Goal: Information Seeking & Learning: Learn about a topic

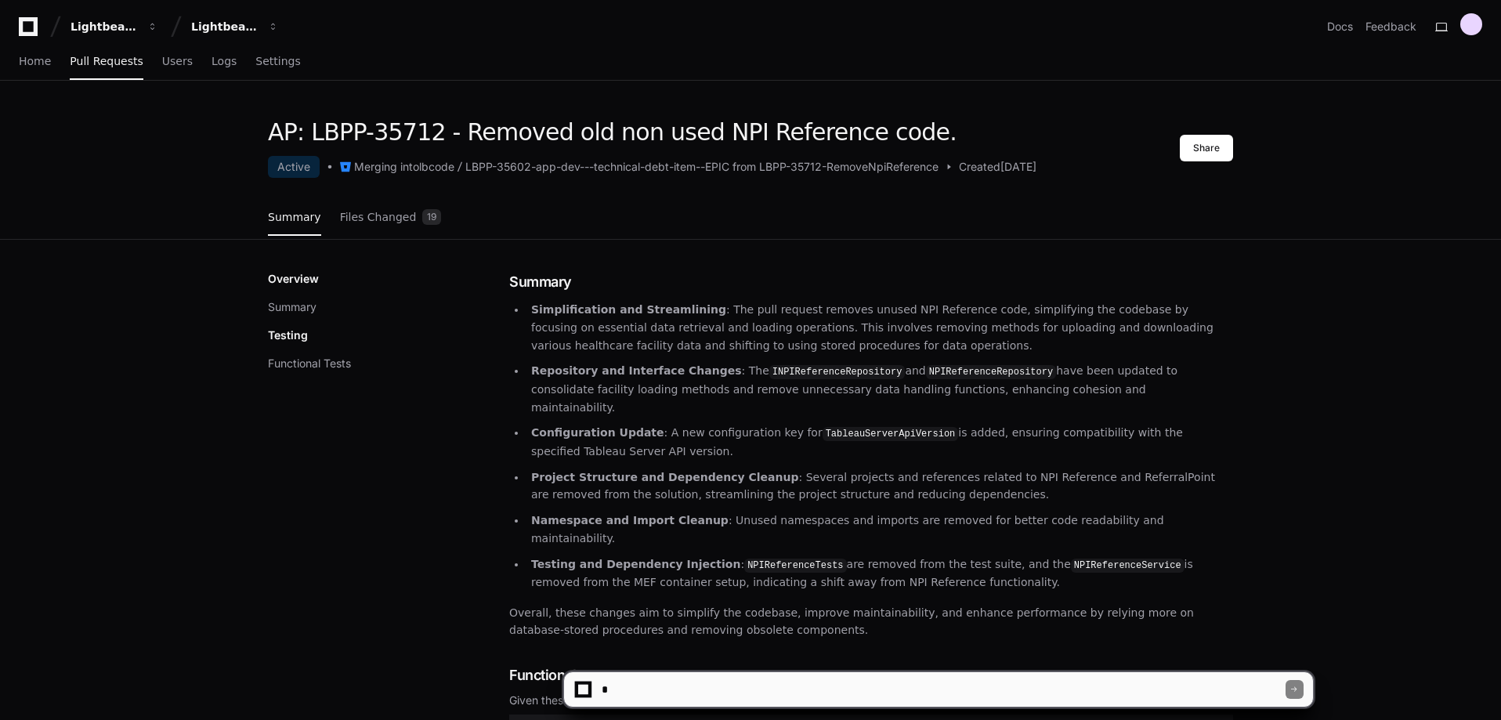
click at [898, 222] on div "Summary Files Changed 19" at bounding box center [750, 218] width 965 height 42
click at [808, 252] on div "Overview Summary Testing Functional Tests Summary Simplification and Streamlini…" at bounding box center [750, 627] width 1002 height 775
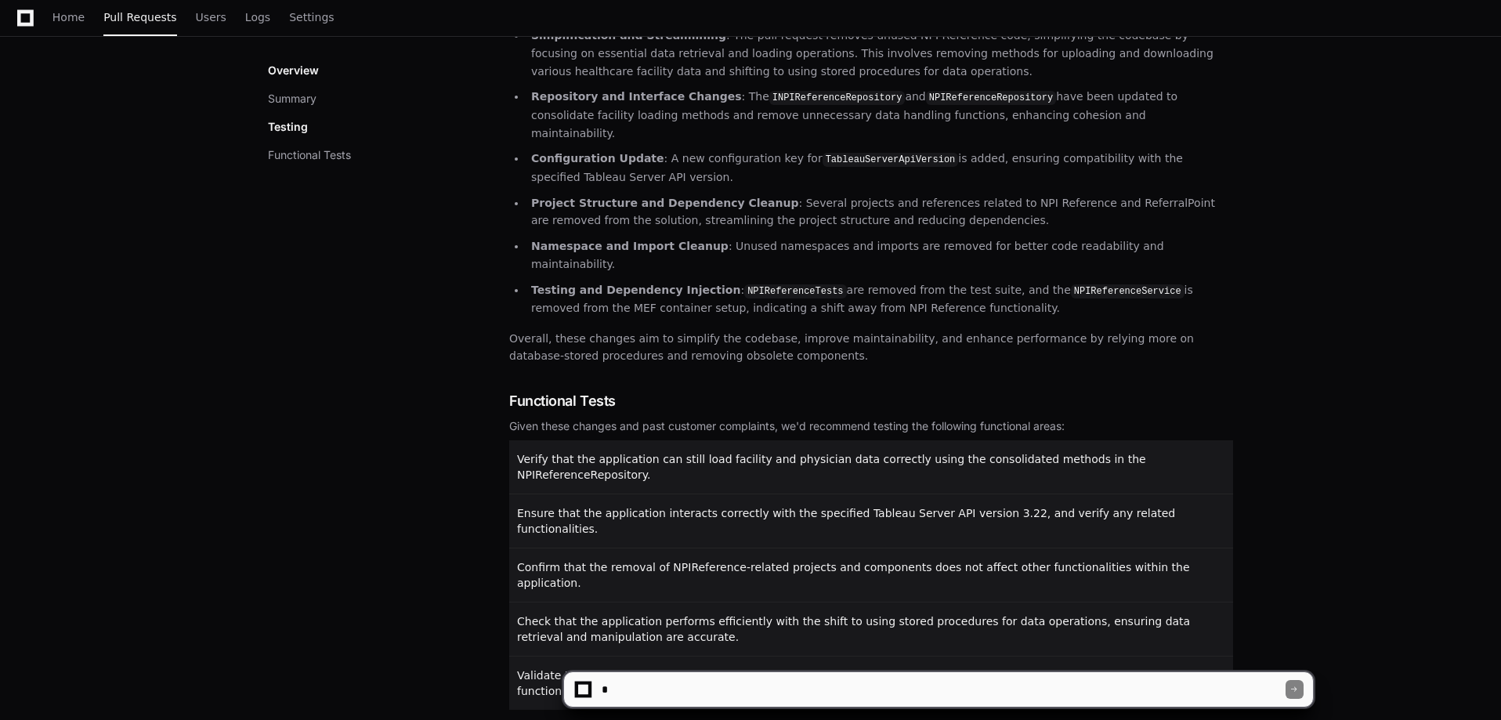
scroll to position [302, 0]
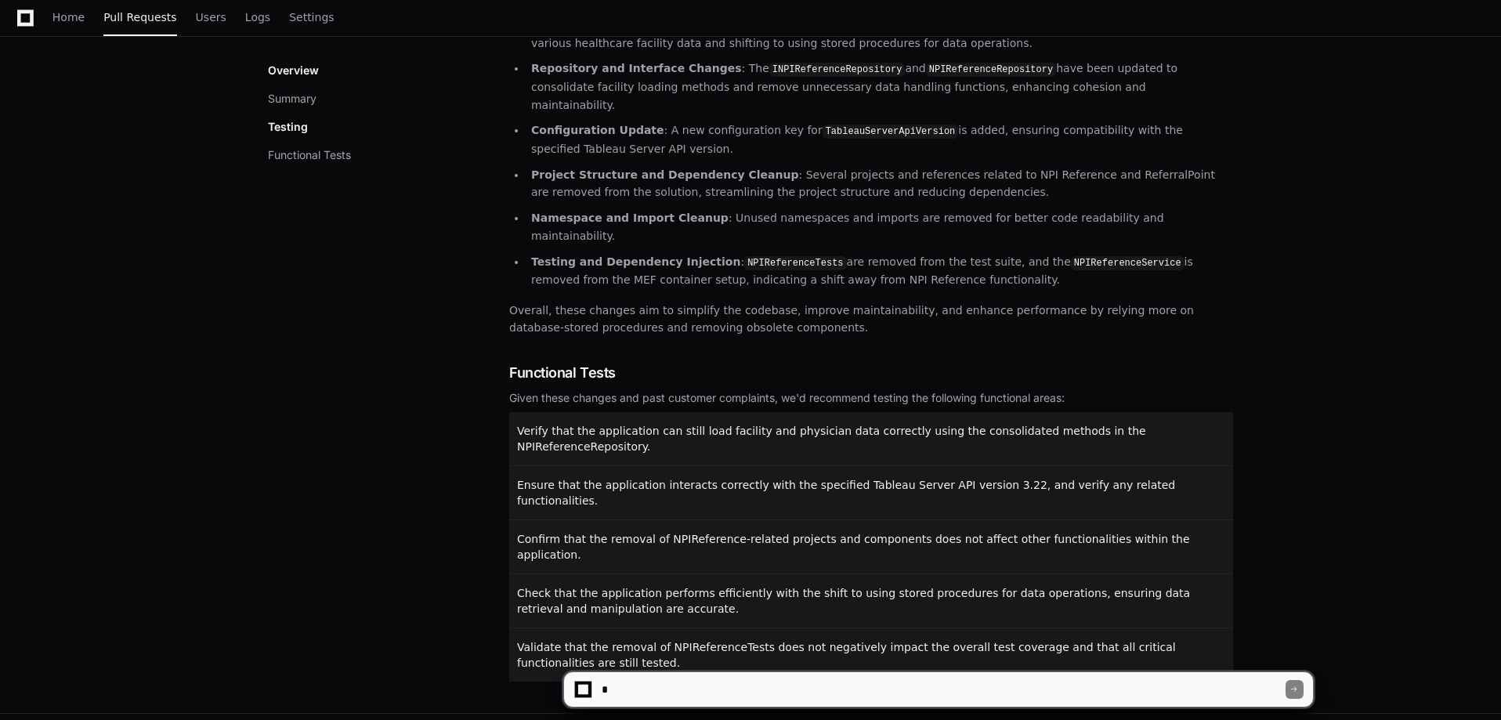
click at [677, 686] on textarea at bounding box center [941, 689] width 687 height 34
type textarea "**********"
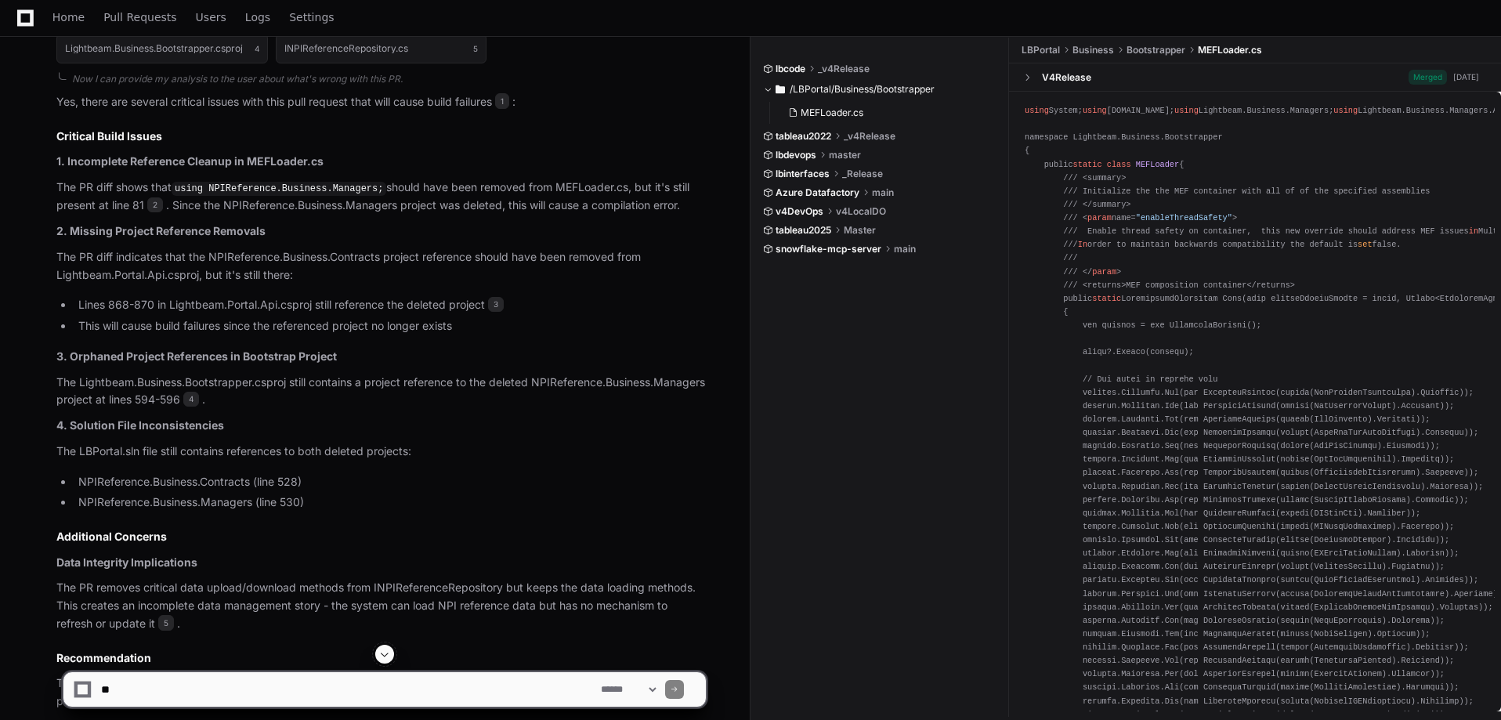
scroll to position [1065, 0]
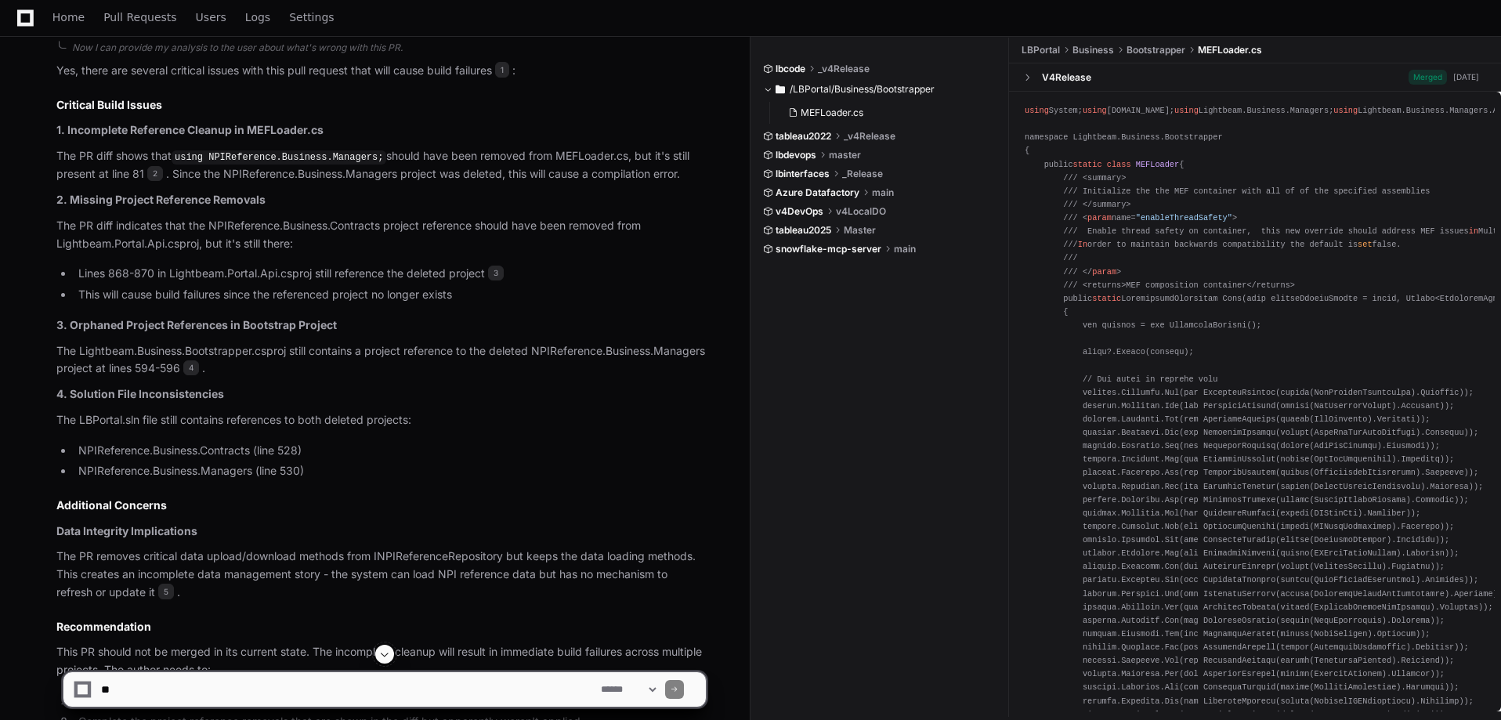
click at [287, 126] on strong "1. Incomplete Reference Cleanup in MEFLoader.cs" at bounding box center [189, 129] width 267 height 13
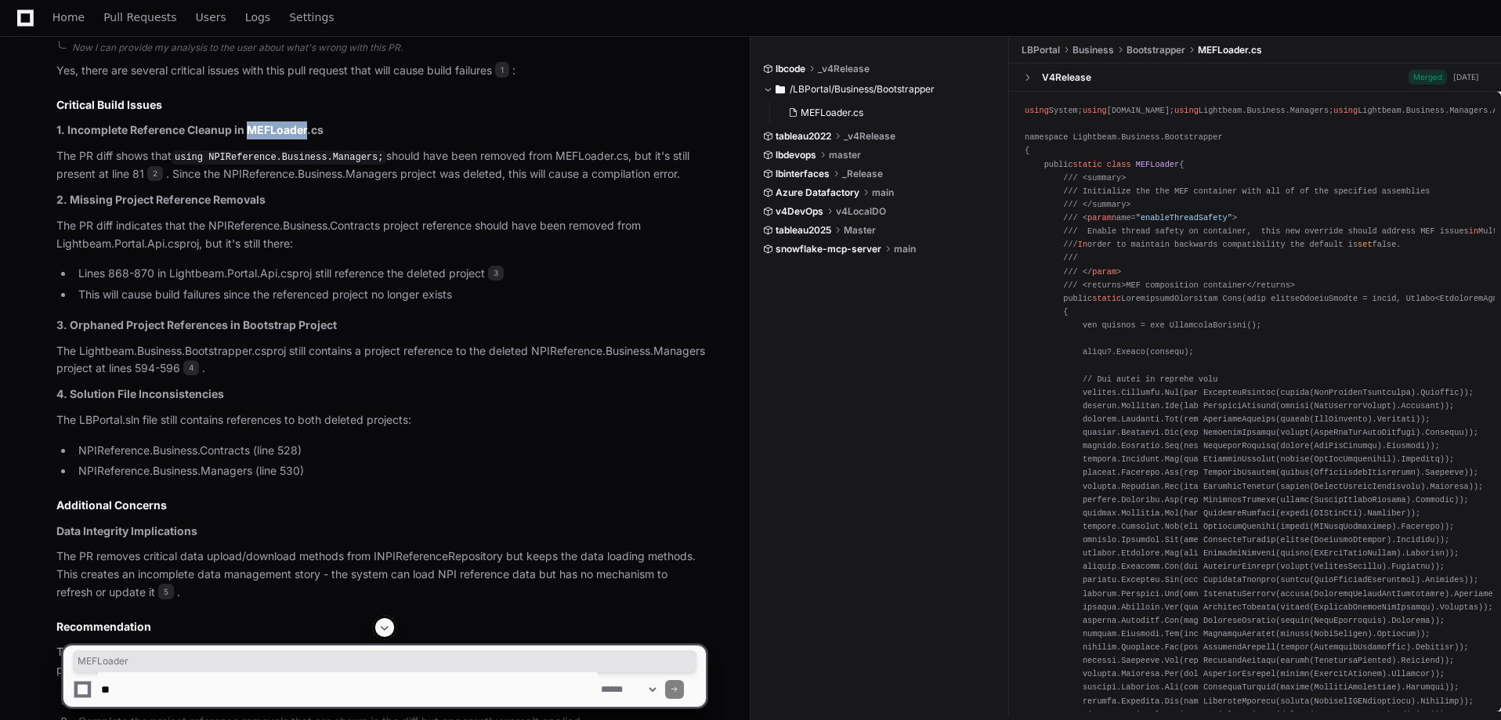
click at [287, 126] on strong "1. Incomplete Reference Cleanup in MEFLoader.cs" at bounding box center [189, 129] width 267 height 13
copy strong "MEFLoader"
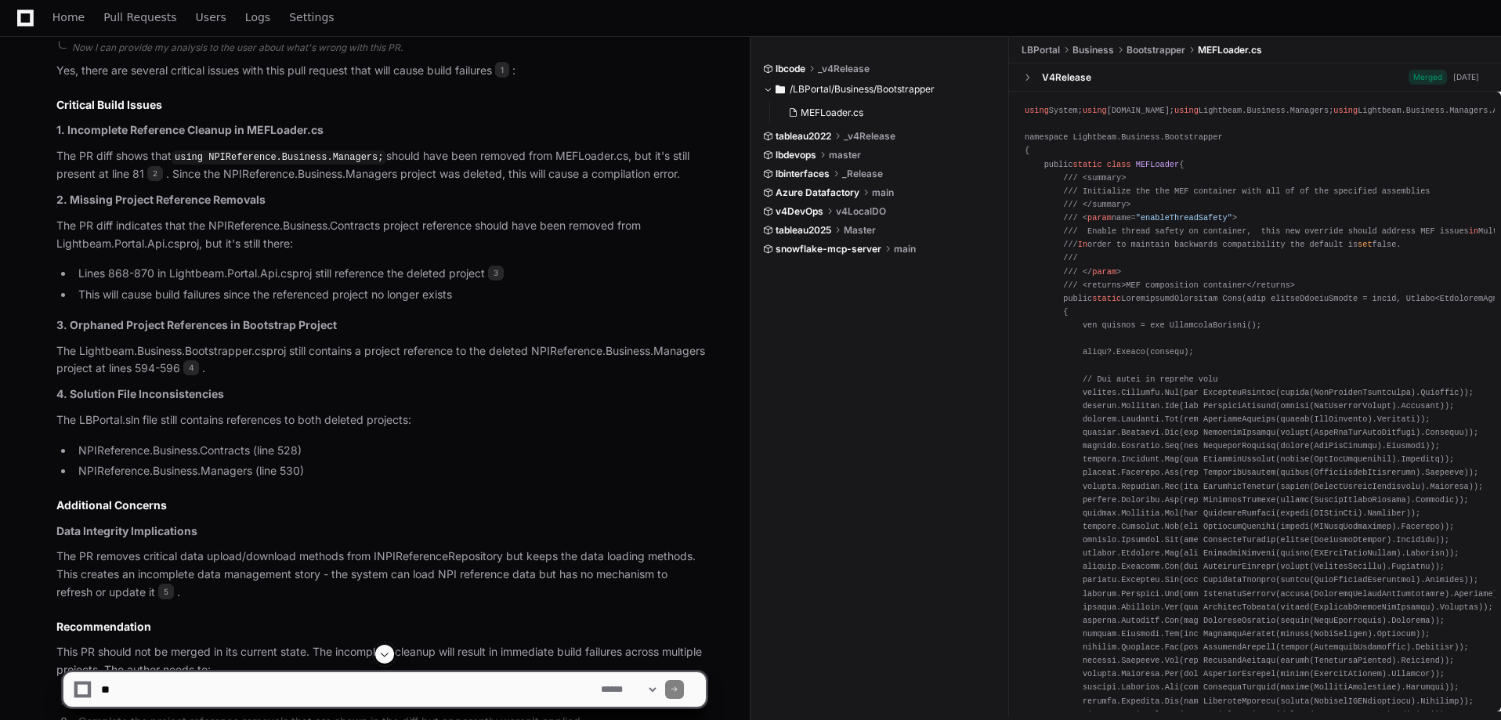
click at [341, 156] on code "using NPIReference.Business.Managers;" at bounding box center [279, 157] width 215 height 14
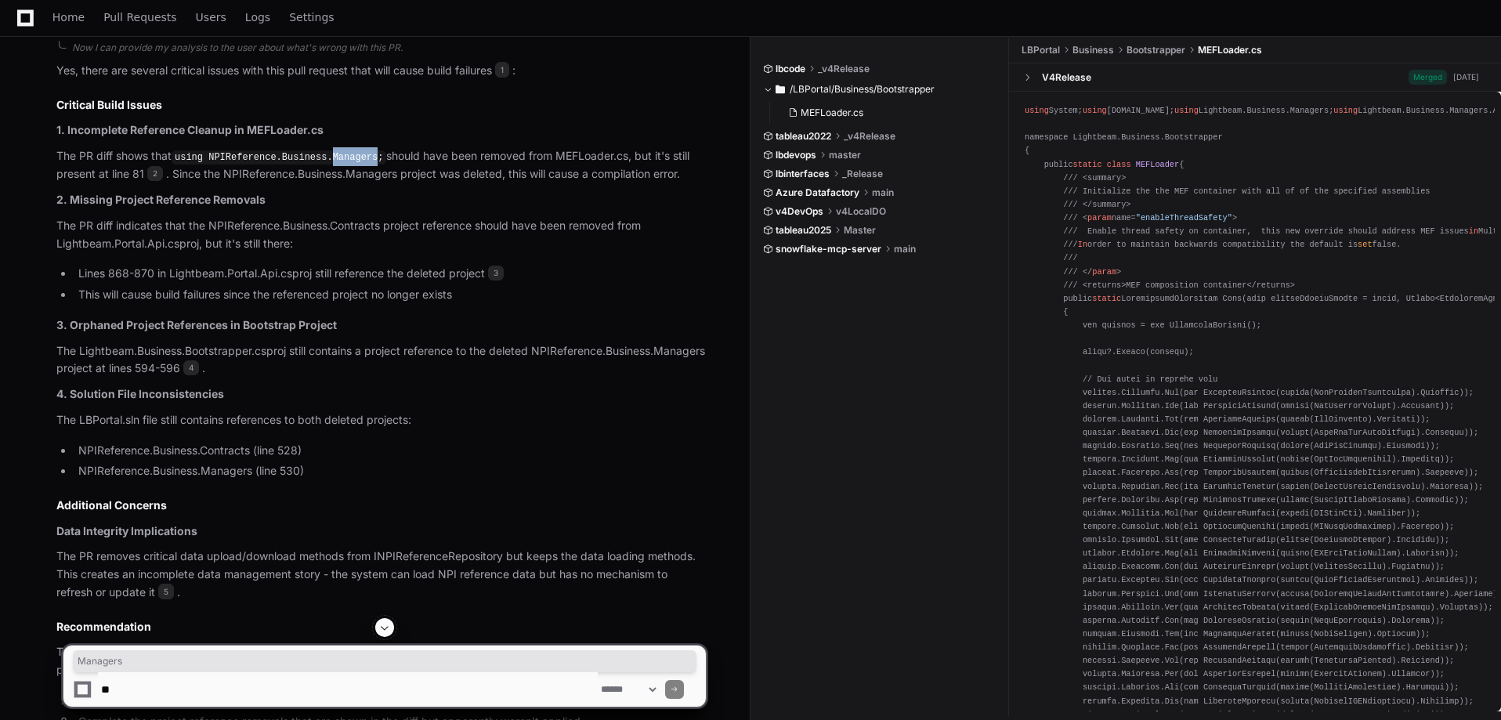
click at [341, 156] on code "using NPIReference.Business.Managers;" at bounding box center [279, 157] width 215 height 14
click at [236, 157] on code "using NPIReference.Business.Managers;" at bounding box center [279, 157] width 215 height 14
copy code "NPIReference"
click at [323, 128] on strong "1. Incomplete Reference Cleanup in MEFLoader.cs" at bounding box center [189, 129] width 267 height 13
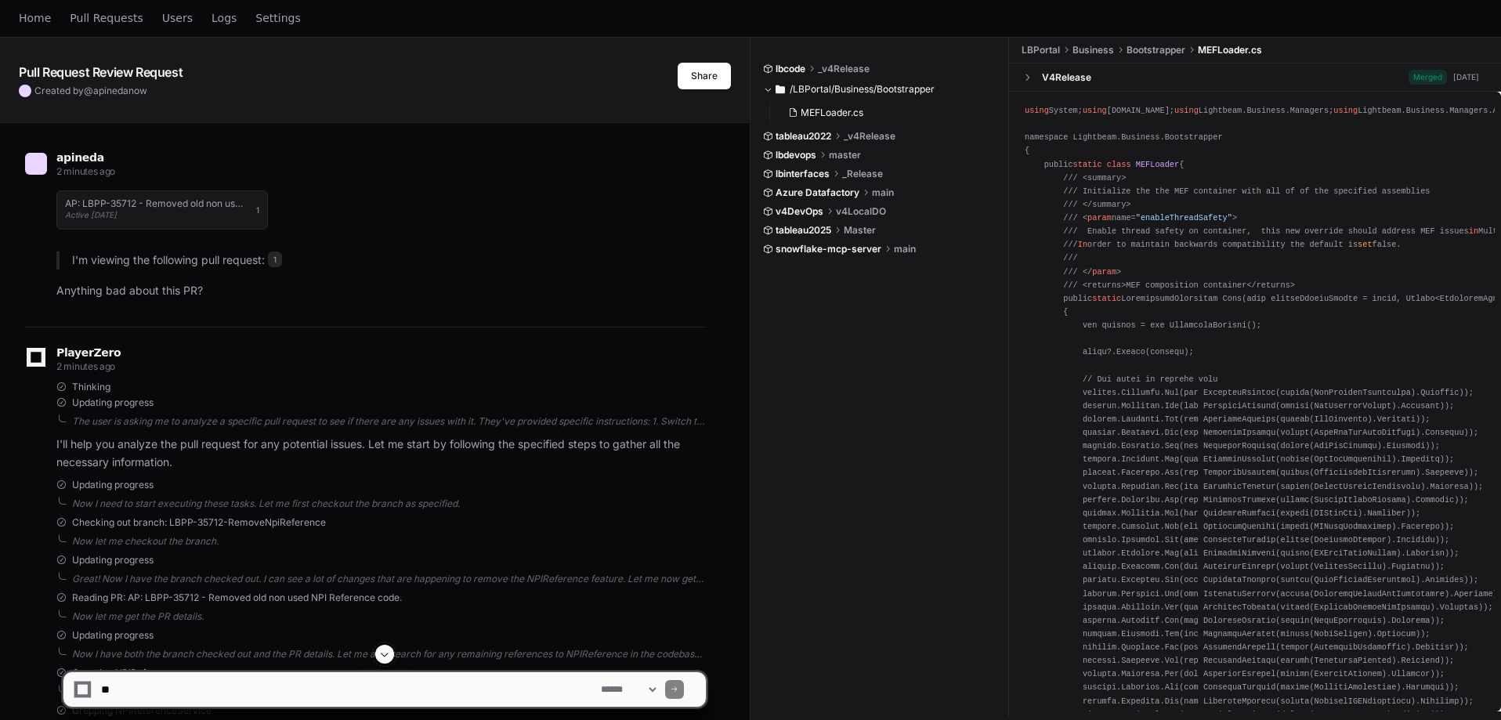
scroll to position [0, 0]
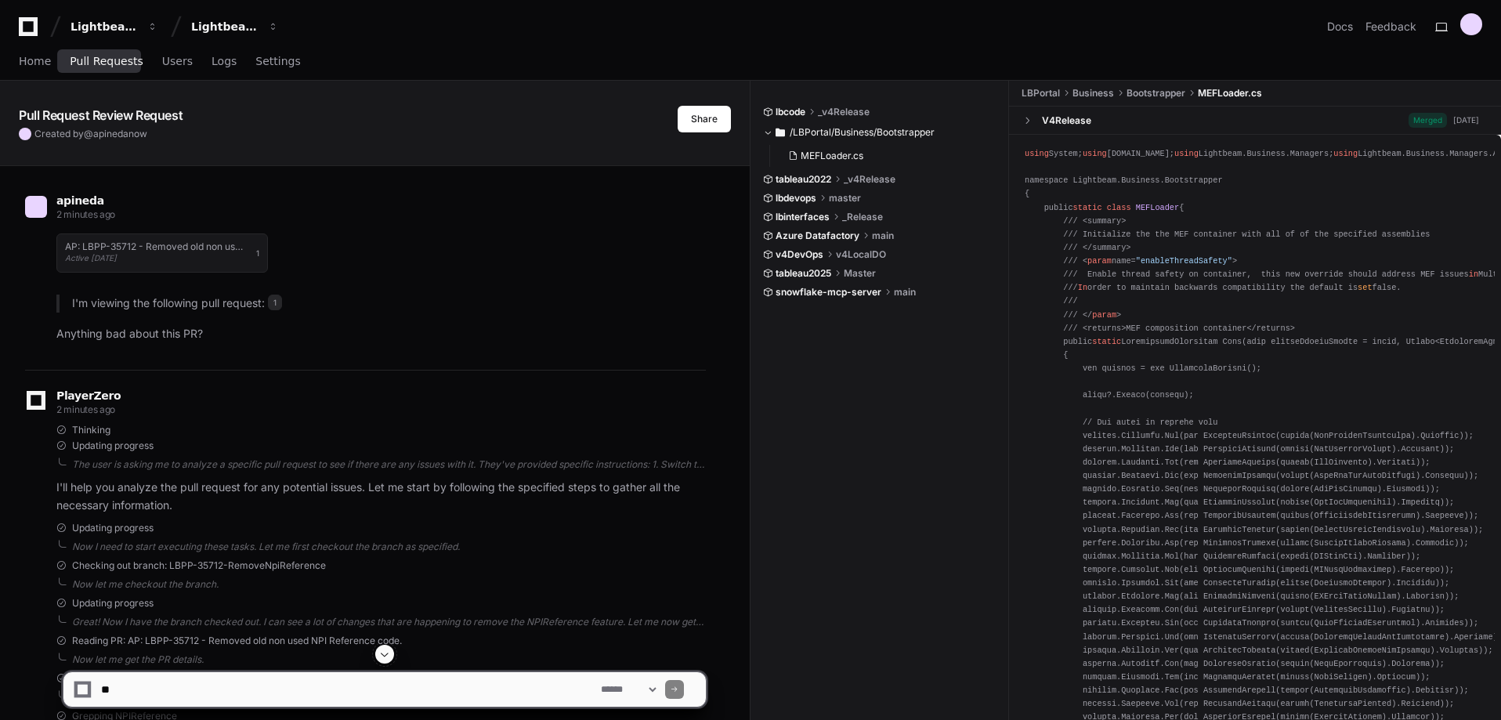
click at [117, 60] on span "Pull Requests" at bounding box center [106, 60] width 73 height 9
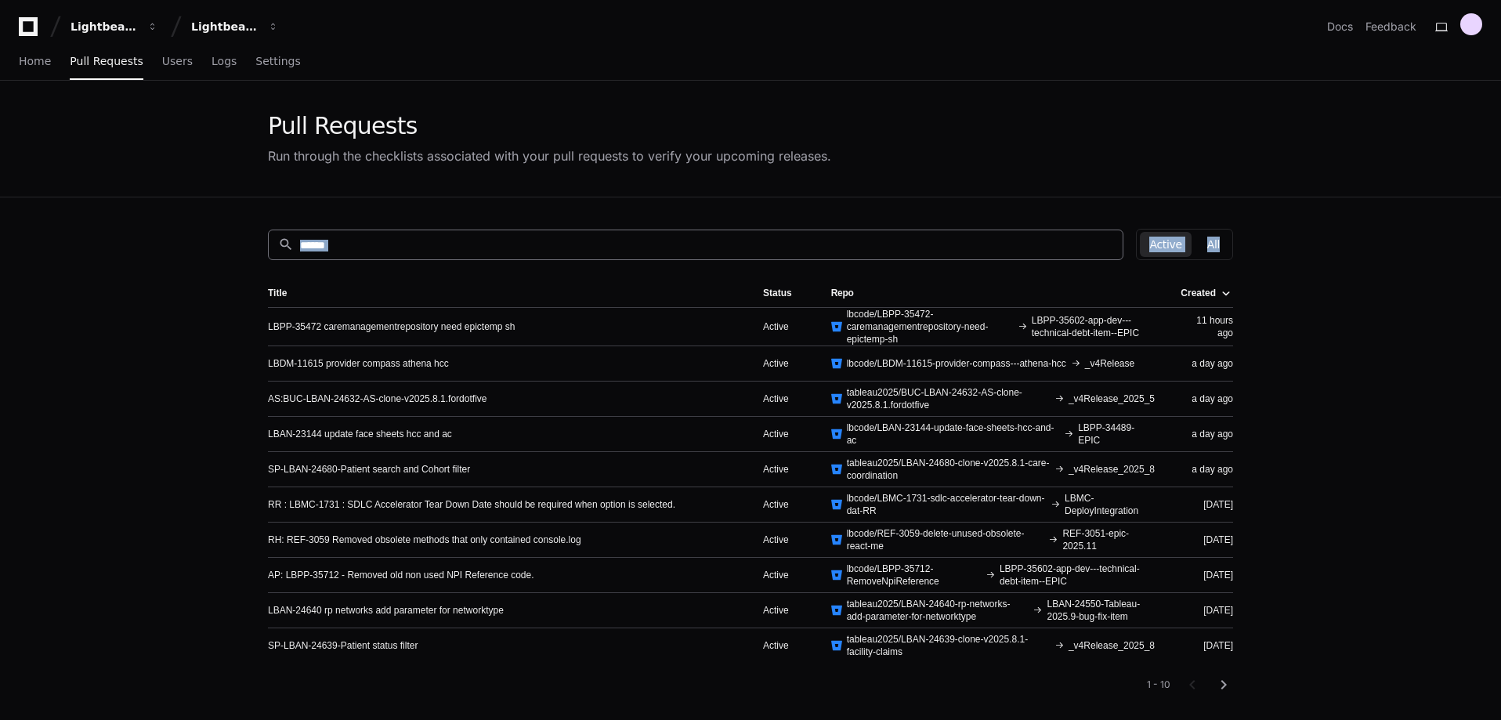
click at [473, 259] on div "search Active All" at bounding box center [750, 244] width 965 height 31
click at [478, 247] on input at bounding box center [706, 245] width 813 height 16
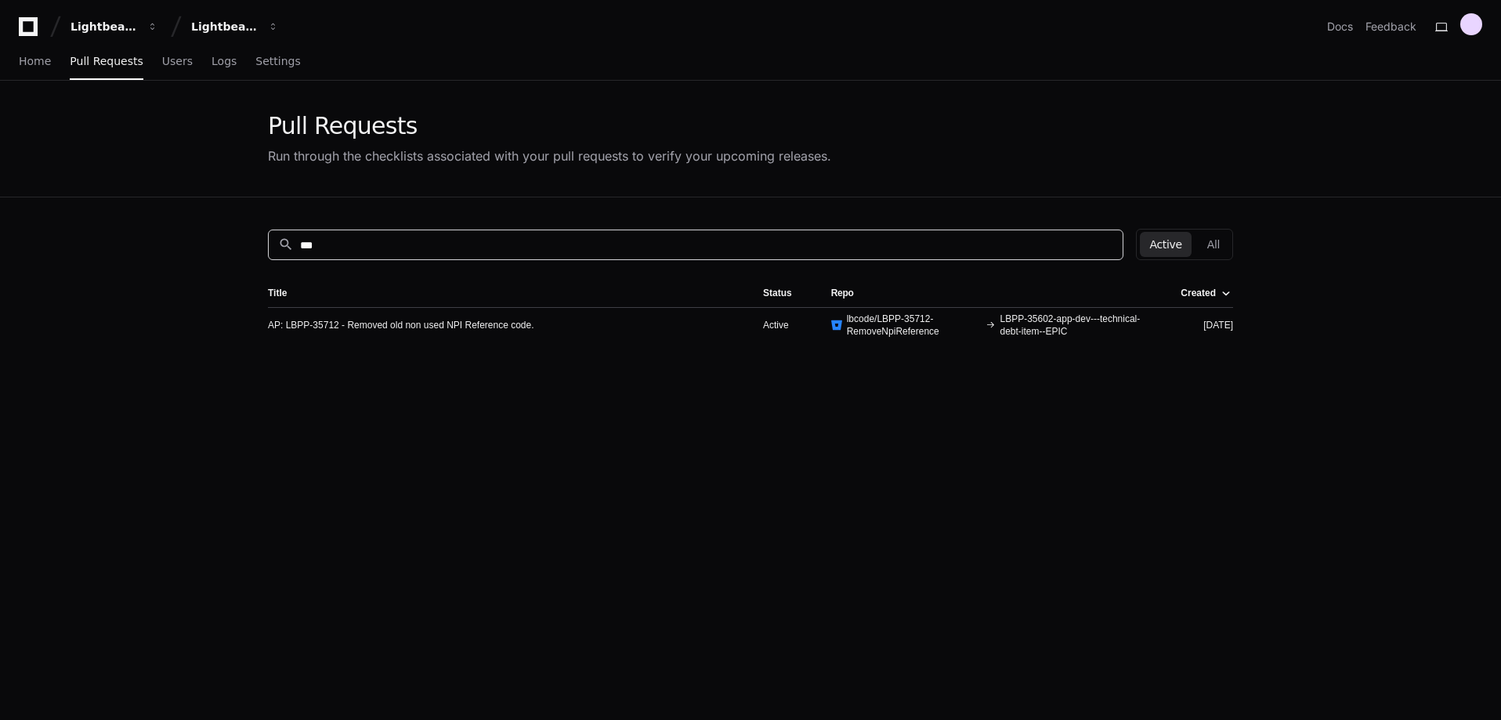
type input "***"
click at [486, 311] on td "AP: LBPP-35712 - Removed old non used NPI Reference code." at bounding box center [509, 324] width 482 height 35
click at [482, 323] on link "AP: LBPP-35712 - Removed old non used NPI Reference code." at bounding box center [401, 325] width 266 height 13
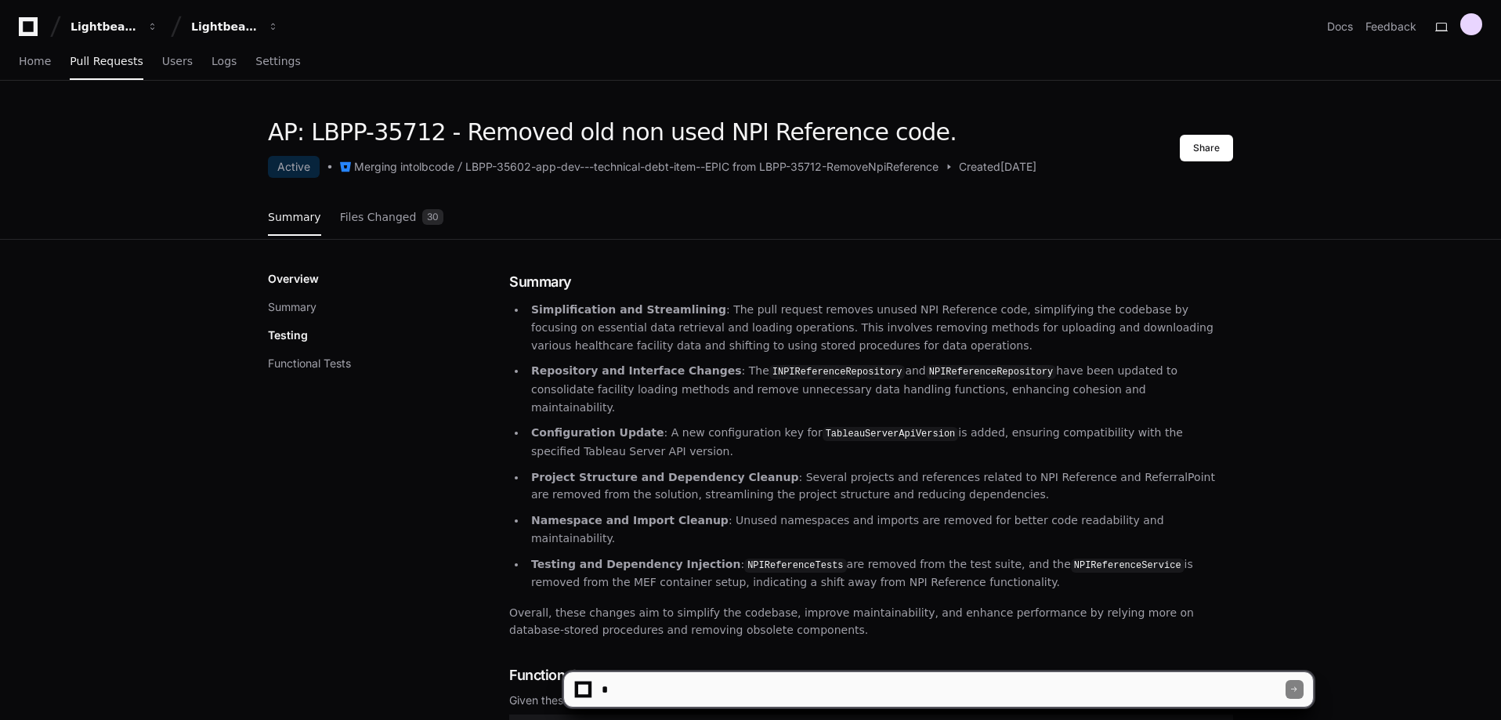
click at [668, 695] on textarea at bounding box center [941, 689] width 687 height 34
type textarea "**********"
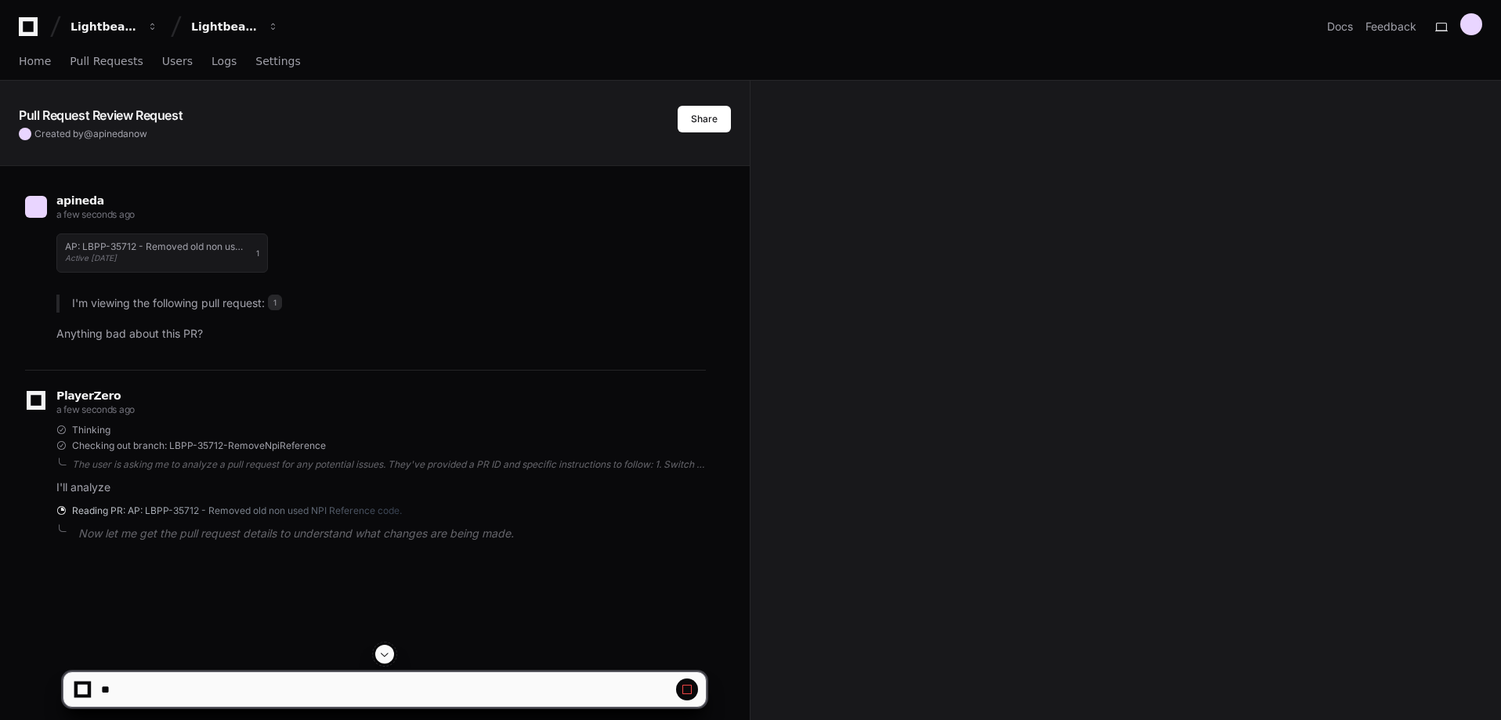
click at [383, 653] on span at bounding box center [384, 654] width 13 height 13
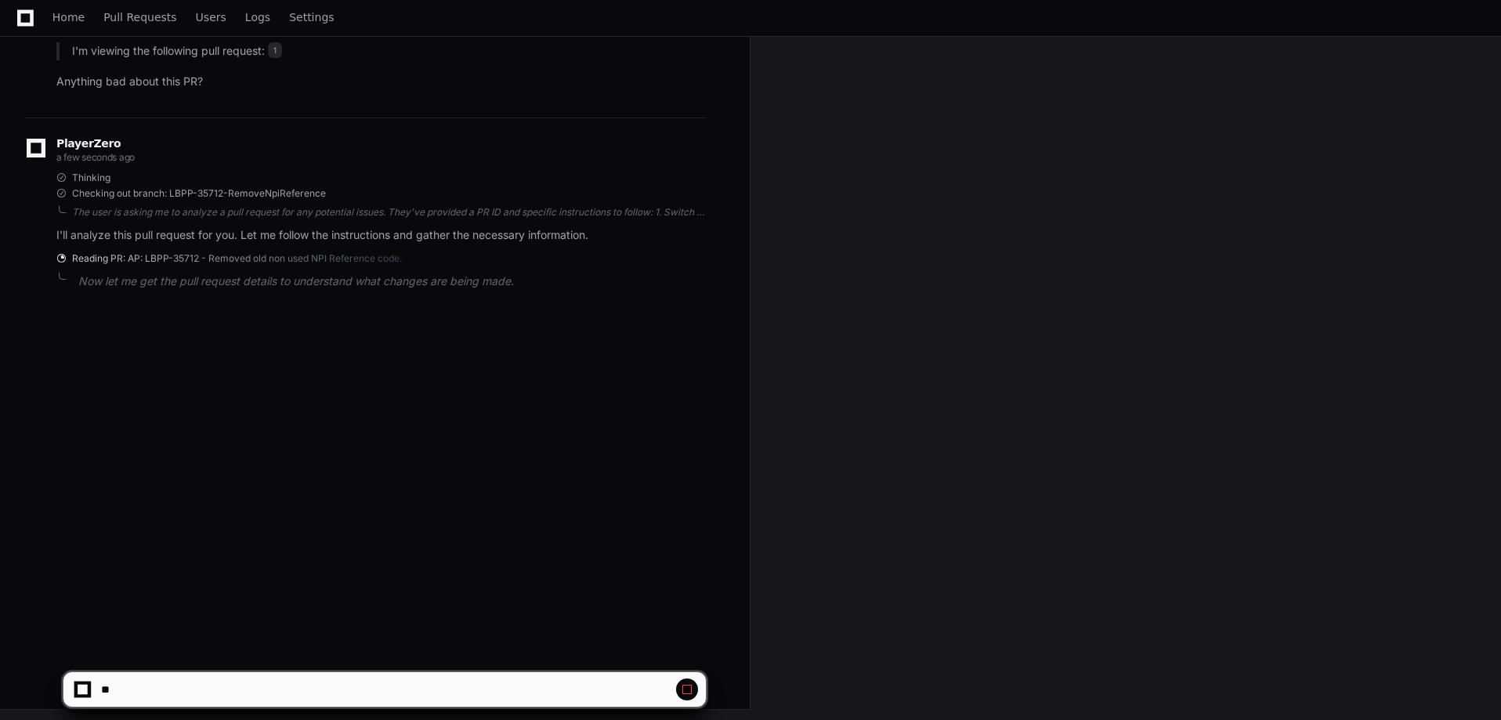
scroll to position [255, 0]
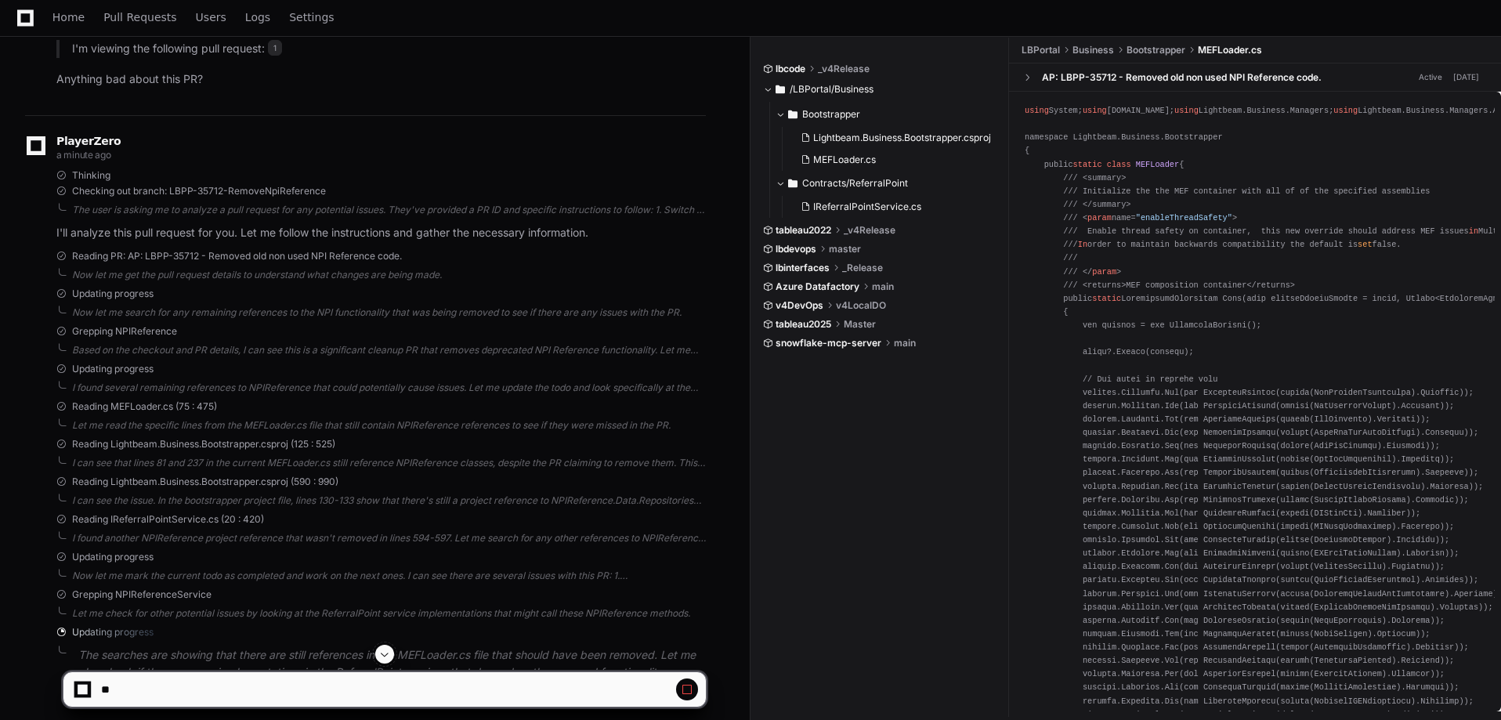
click at [383, 653] on span at bounding box center [384, 654] width 13 height 13
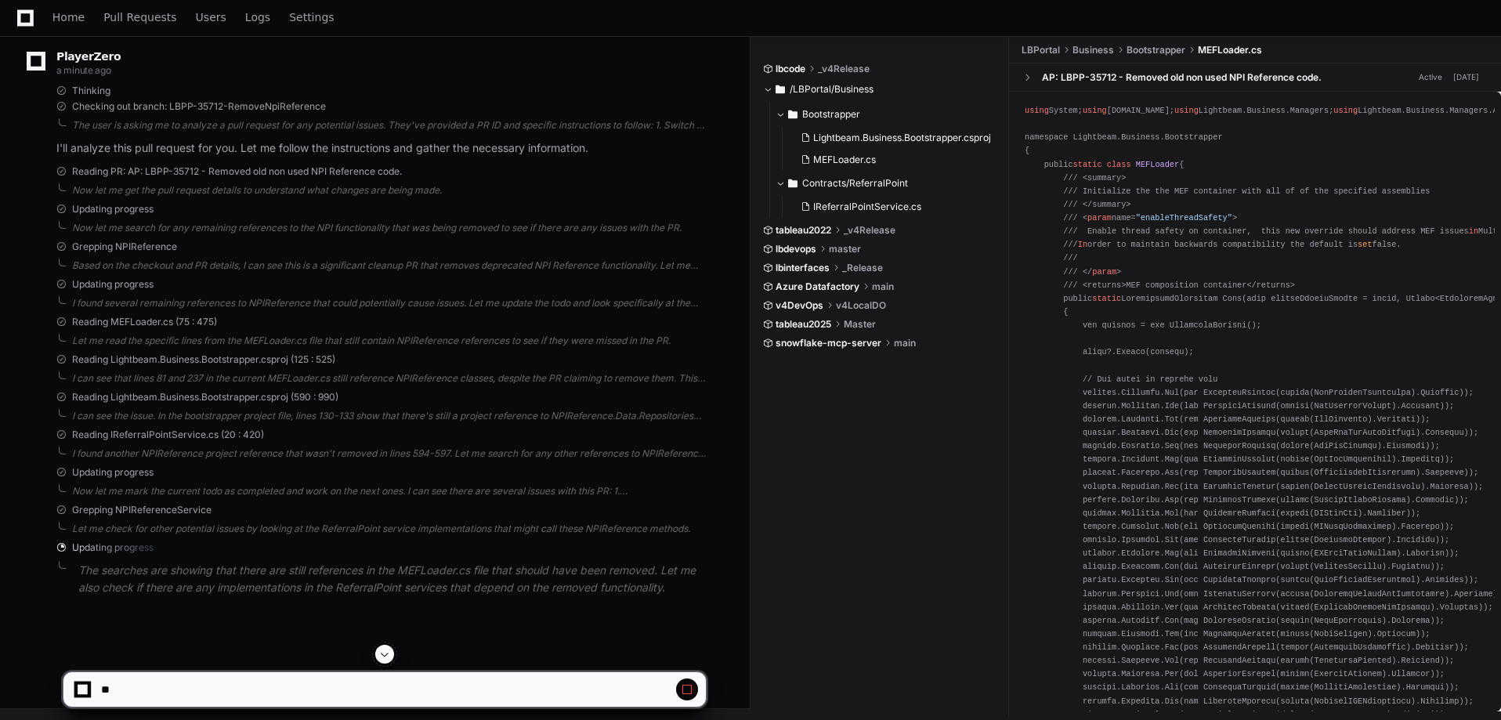
scroll to position [341, 0]
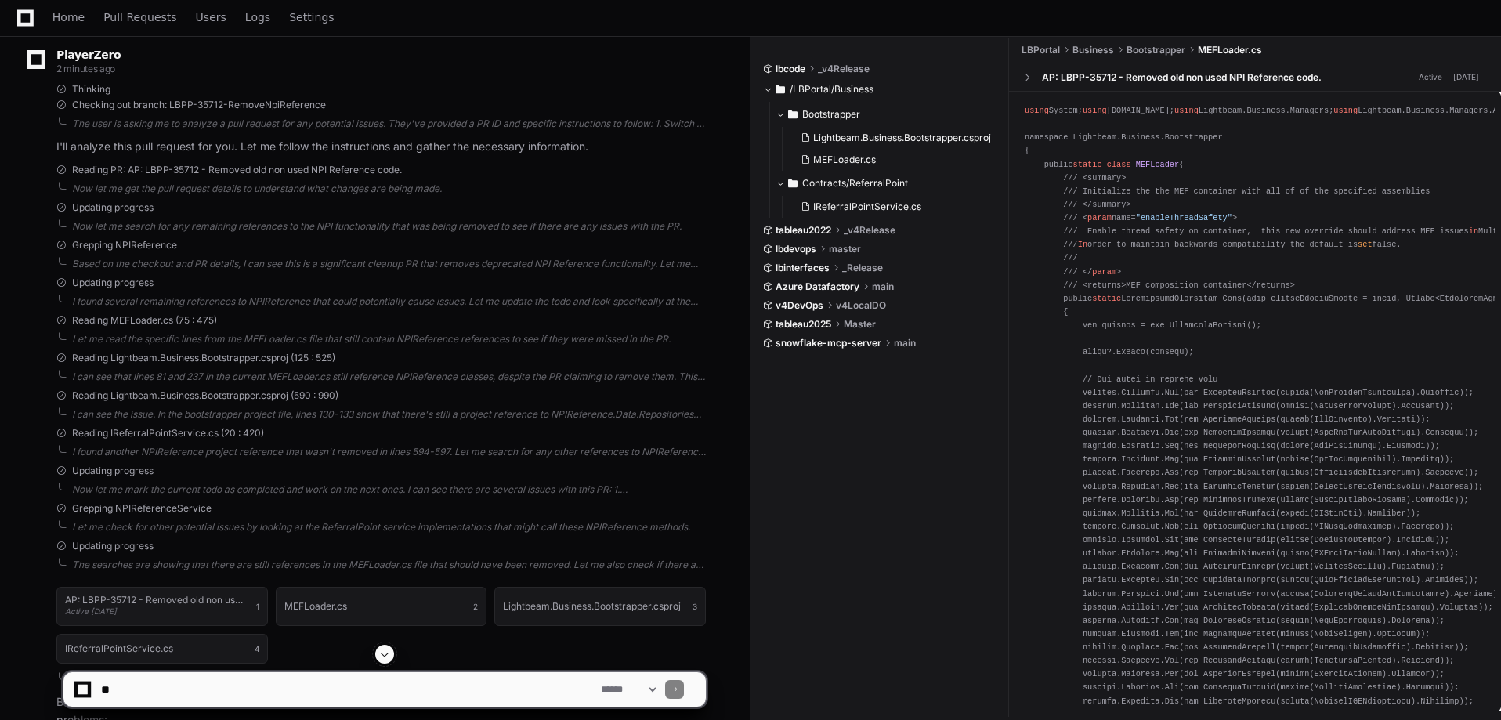
click at [392, 662] on div at bounding box center [385, 654] width 644 height 19
click at [388, 659] on span at bounding box center [384, 654] width 13 height 13
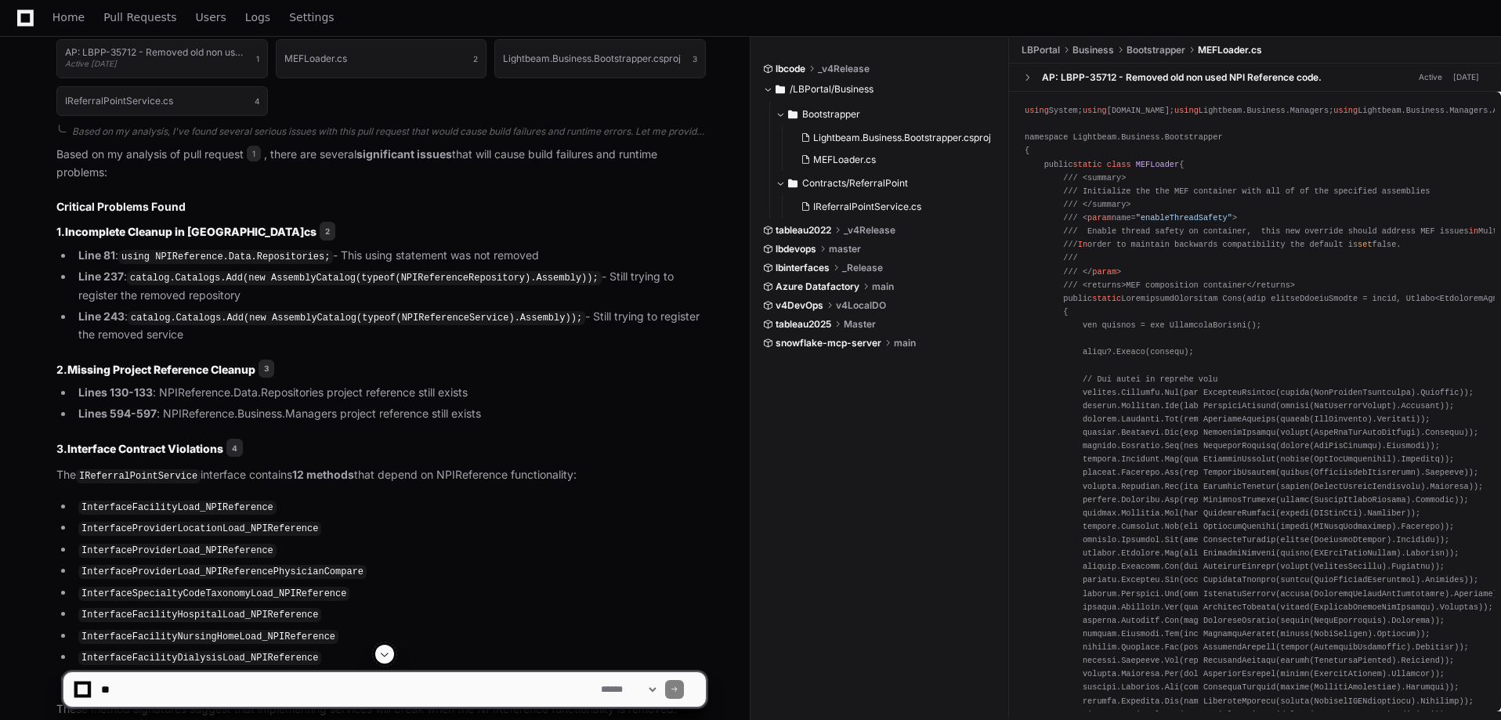
scroll to position [886, 0]
click at [151, 471] on code "IReferralPointService" at bounding box center [138, 478] width 125 height 14
click at [147, 479] on code "IReferralPointService" at bounding box center [138, 478] width 125 height 14
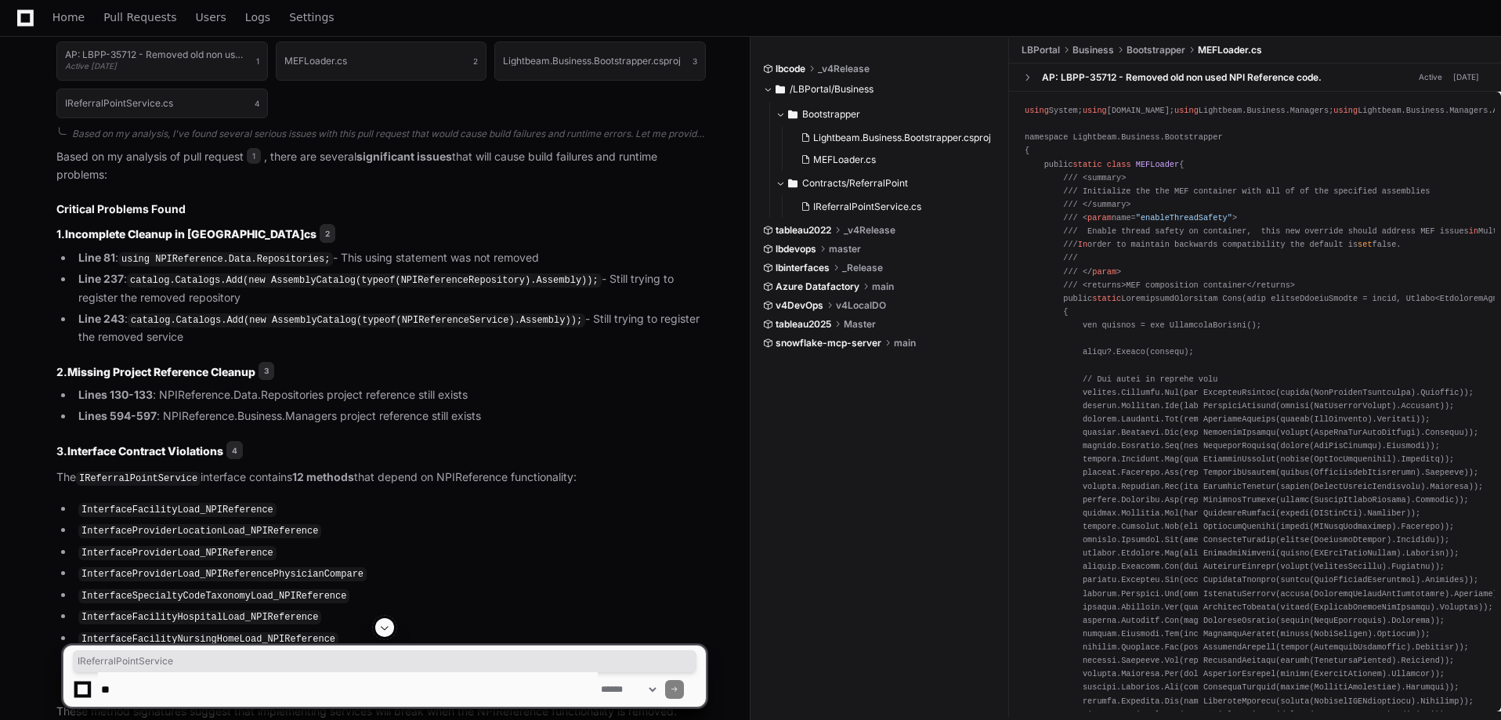
click at [147, 479] on code "IReferralPointService" at bounding box center [138, 478] width 125 height 14
copy p "IReferralPointService"
click at [148, 513] on code "InterfaceFacilityLoad_NPIReference" at bounding box center [177, 510] width 198 height 14
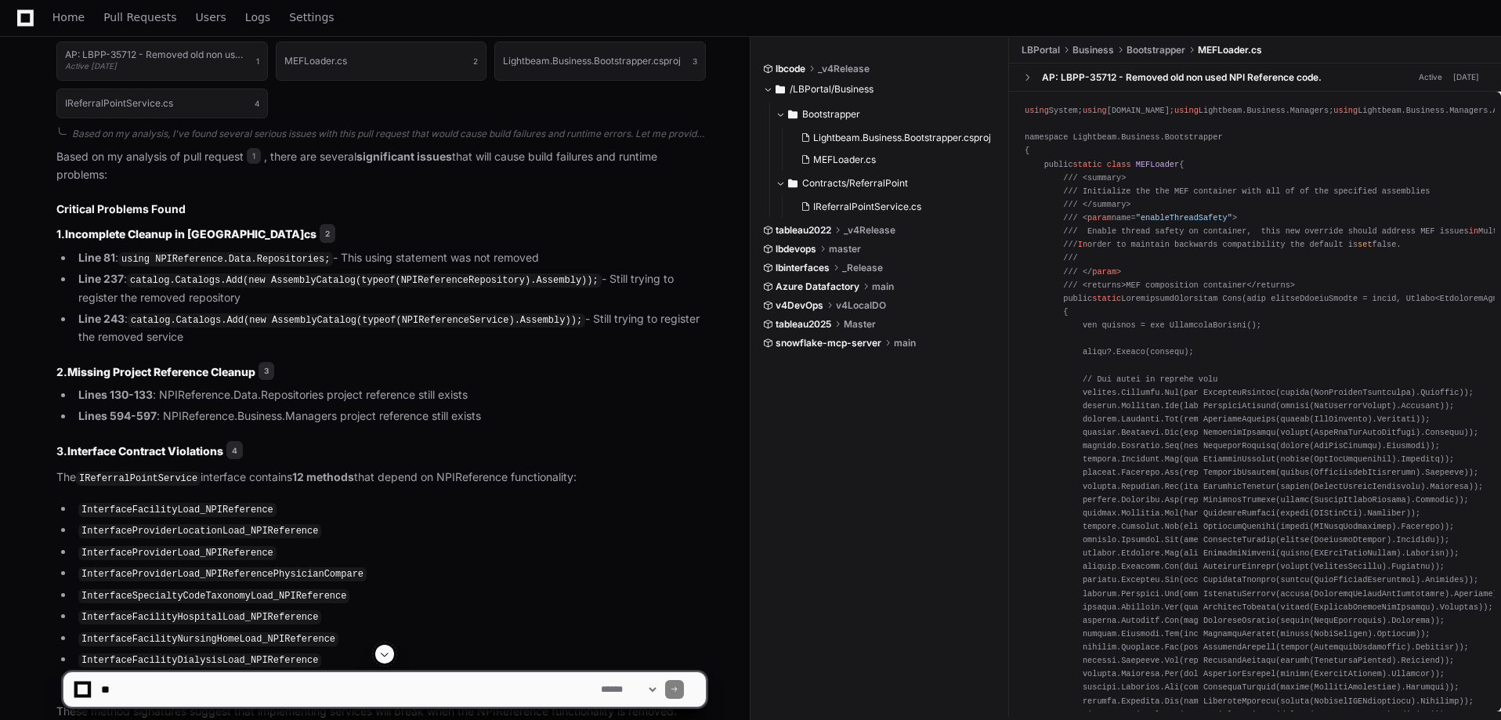
click at [148, 513] on code "InterfaceFacilityLoad_NPIReference" at bounding box center [177, 510] width 198 height 14
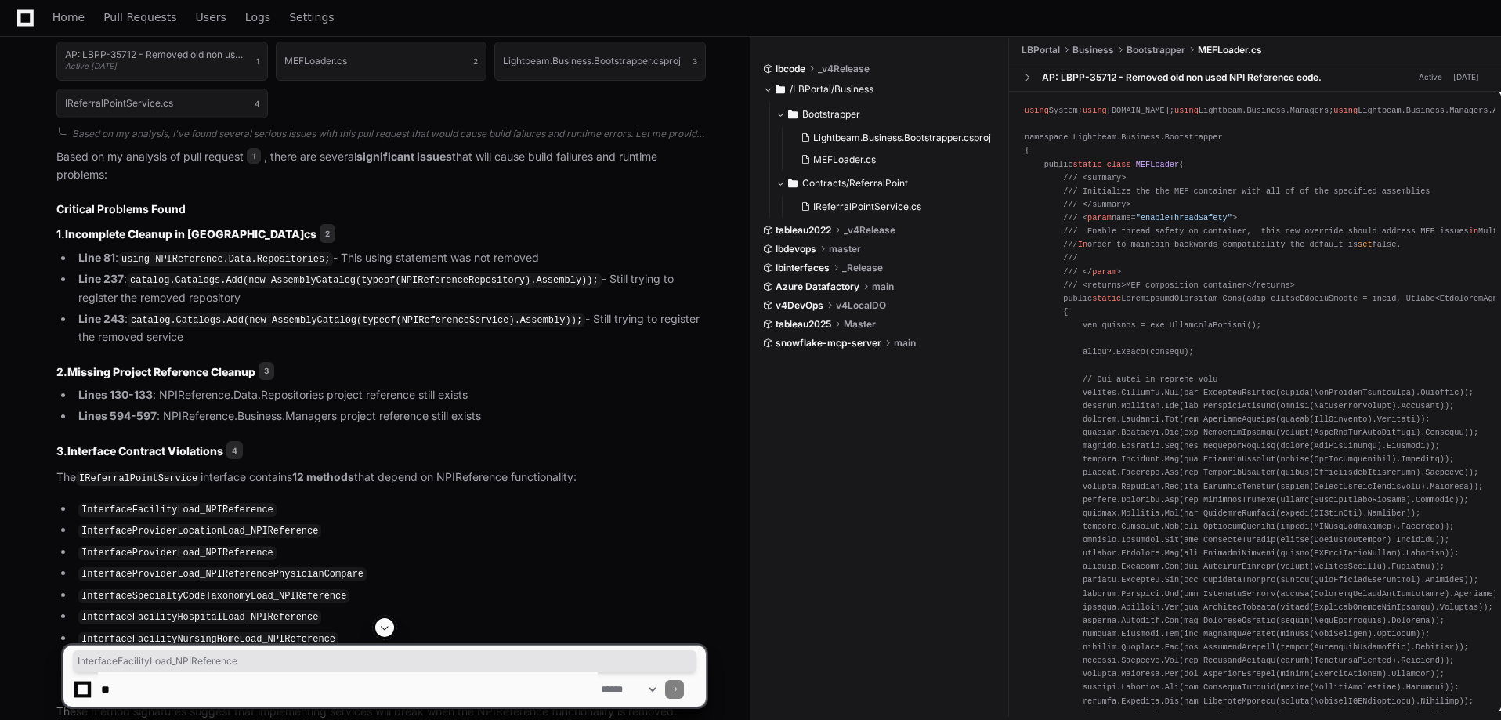
copy code "InterfaceFacilityLoad_NPIReference"
click at [425, 525] on li "InterfaceProviderLocationLoad_NPIReference" at bounding box center [390, 530] width 632 height 19
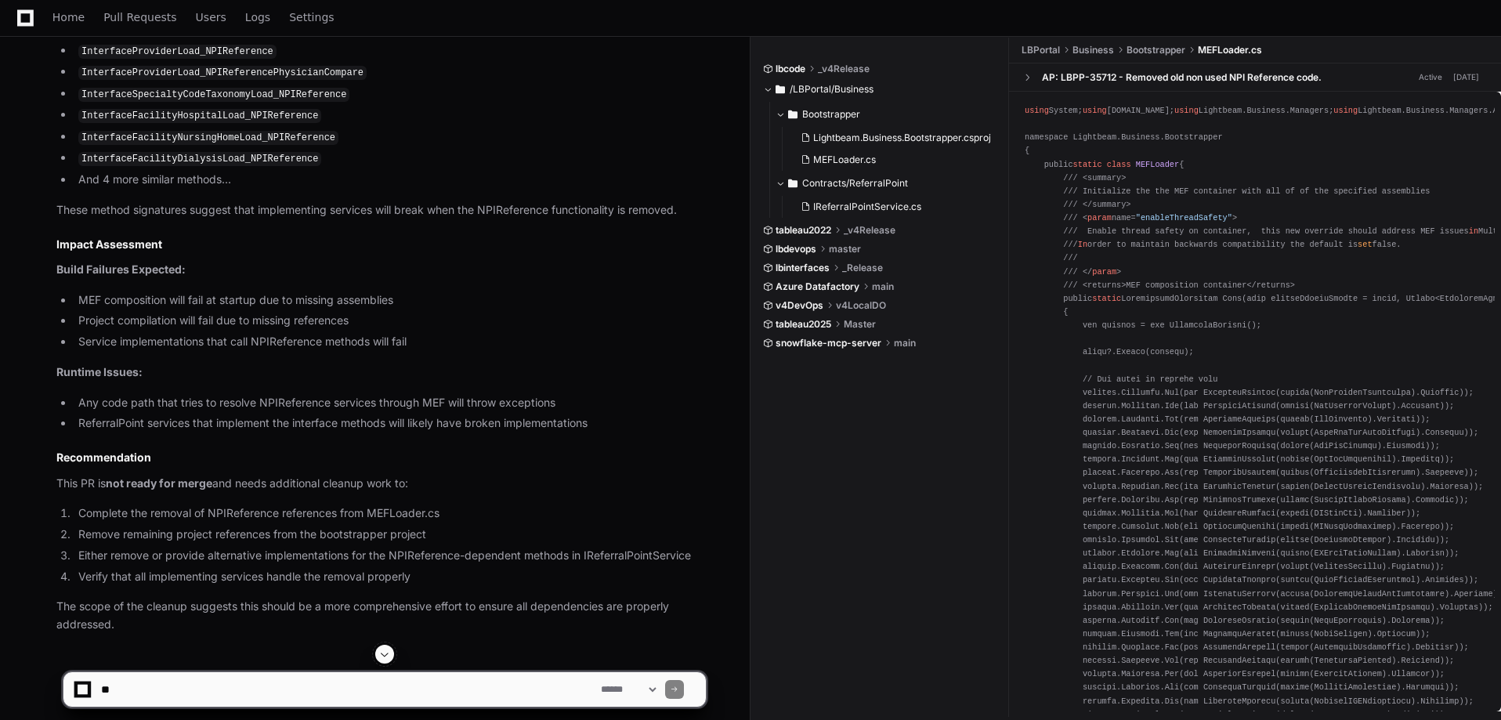
scroll to position [1418, 0]
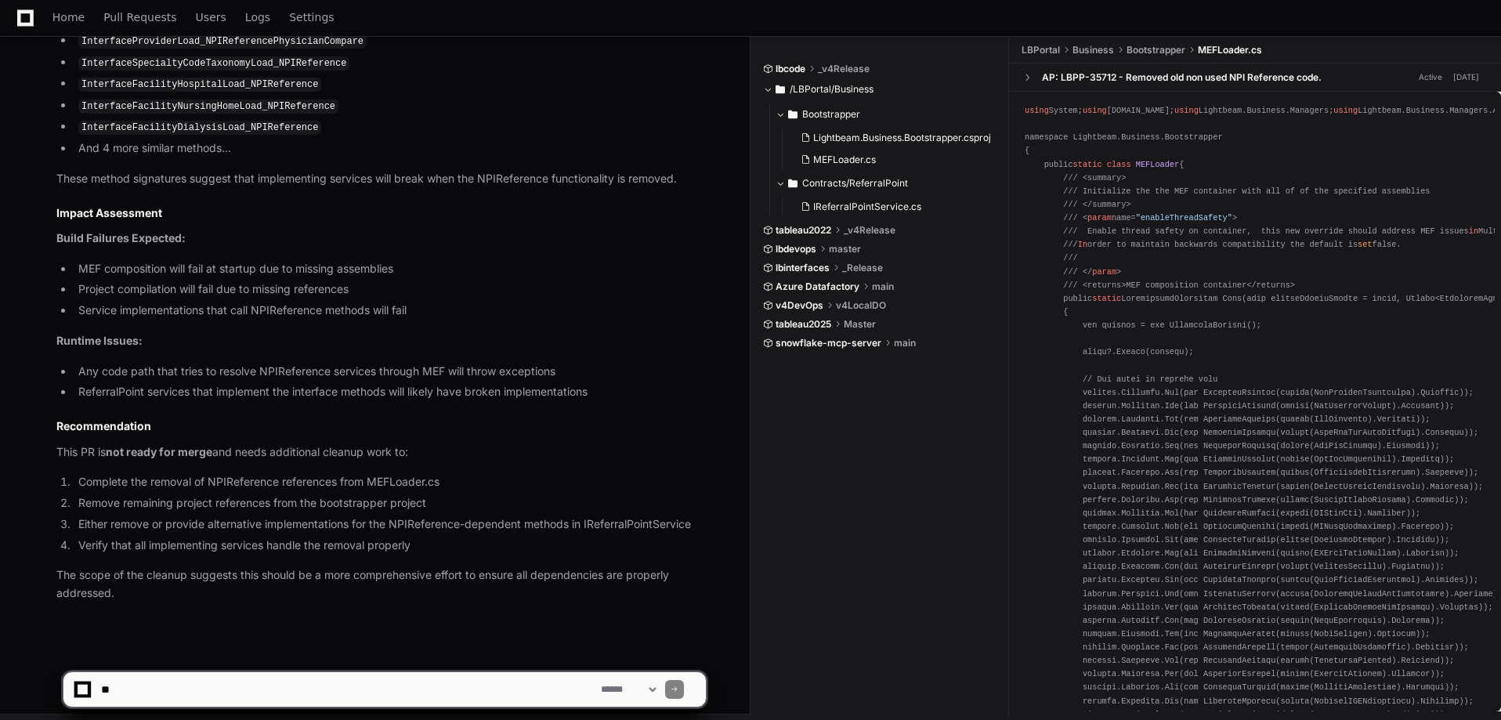
click at [660, 333] on p "Runtime Issues:" at bounding box center [380, 341] width 649 height 18
